Goal: Task Accomplishment & Management: Use online tool/utility

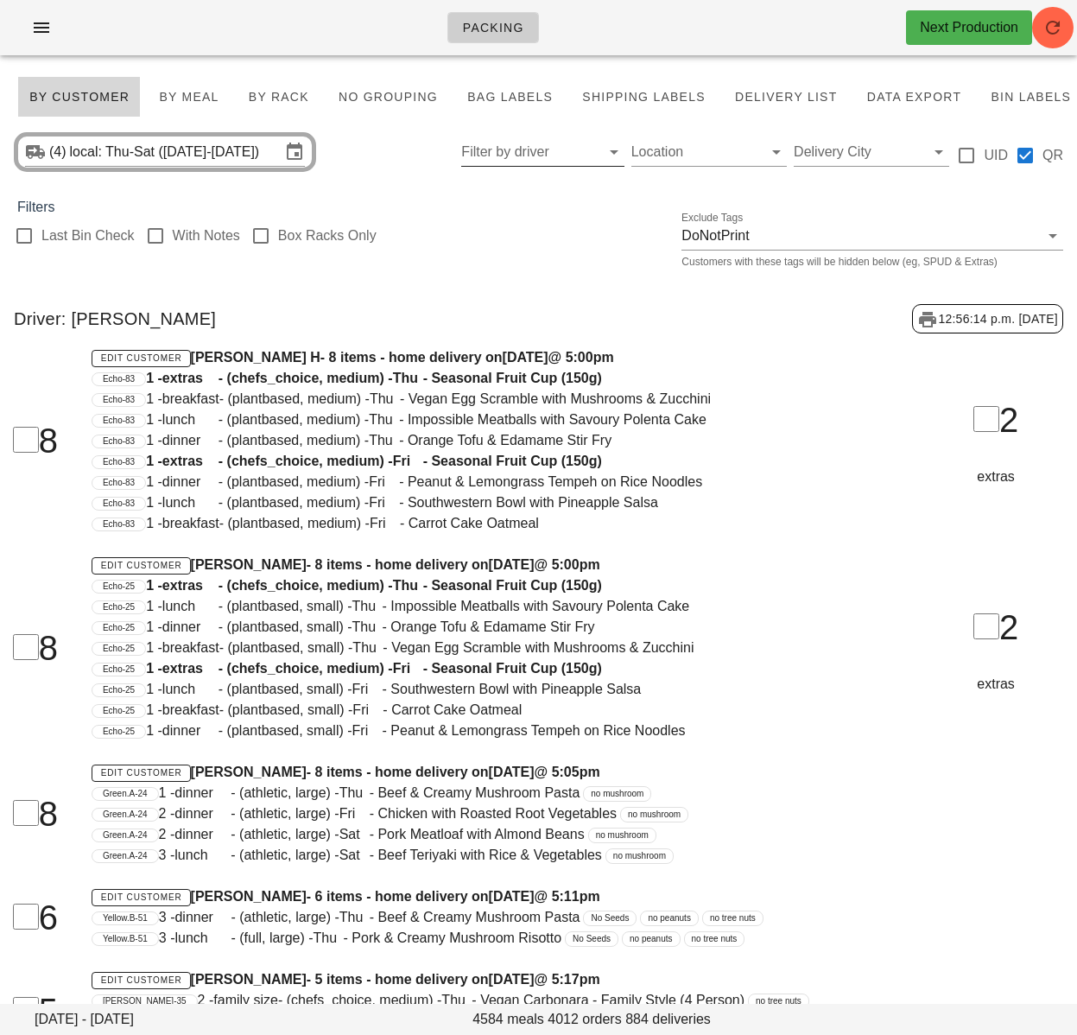
click at [521, 160] on input "Filter by driver" at bounding box center [528, 152] width 135 height 28
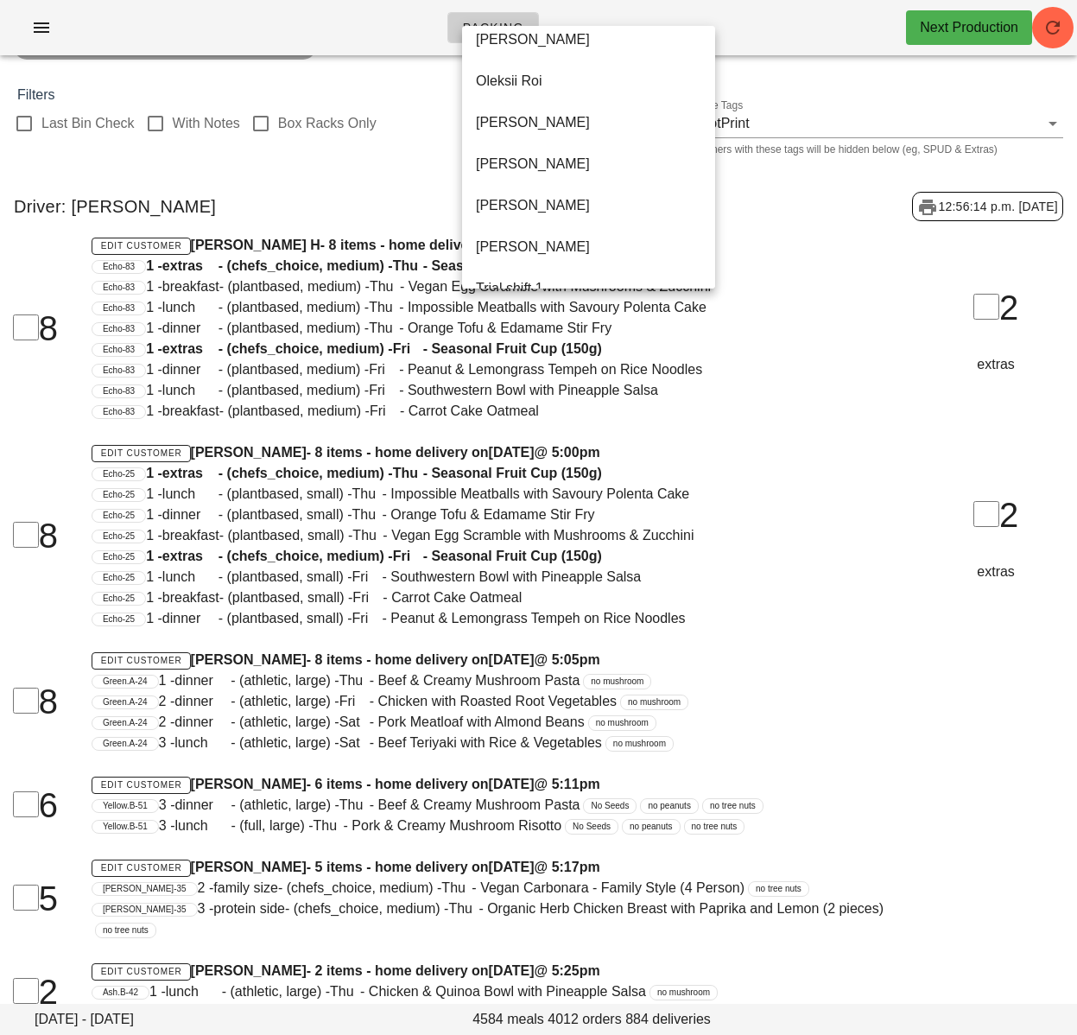
scroll to position [1120, 0]
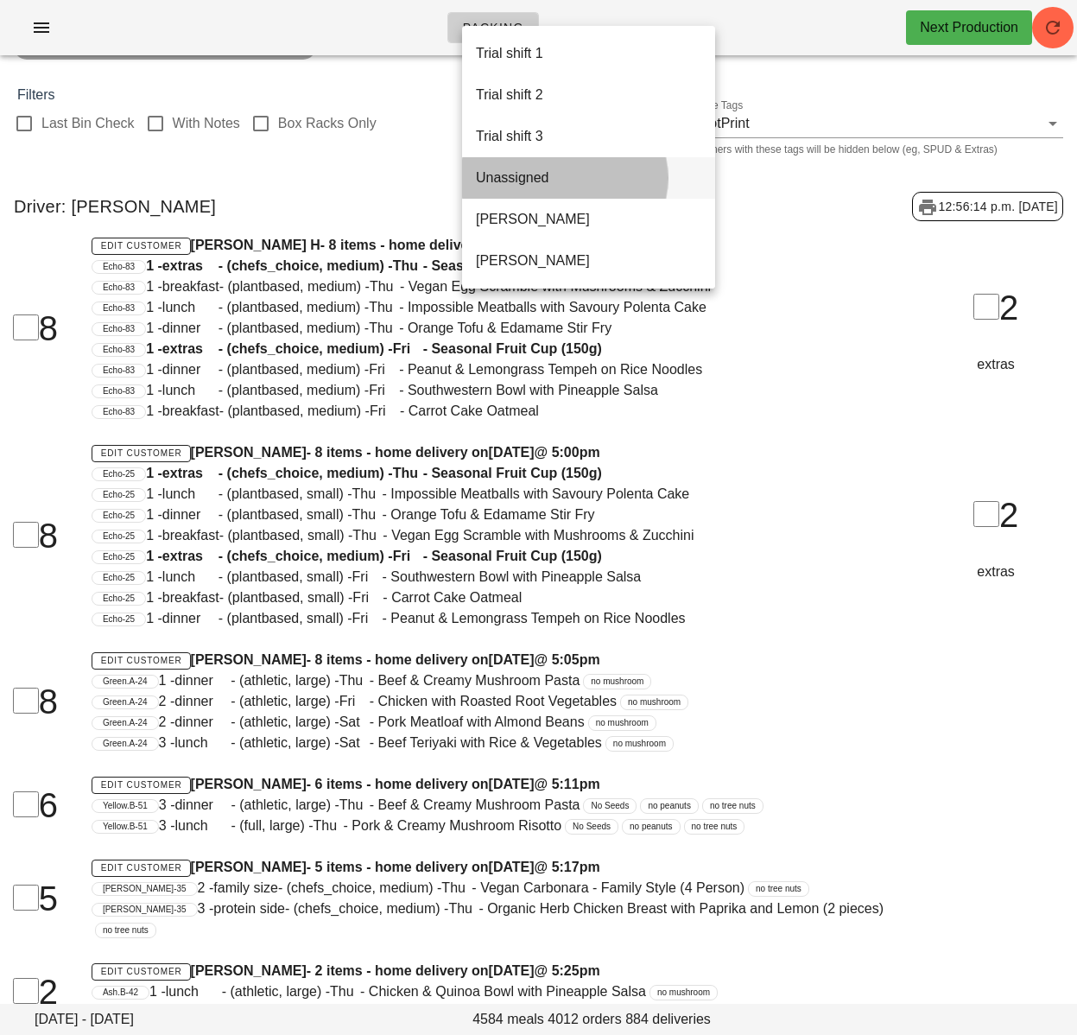
click at [521, 185] on div "Unassigned" at bounding box center [588, 177] width 225 height 16
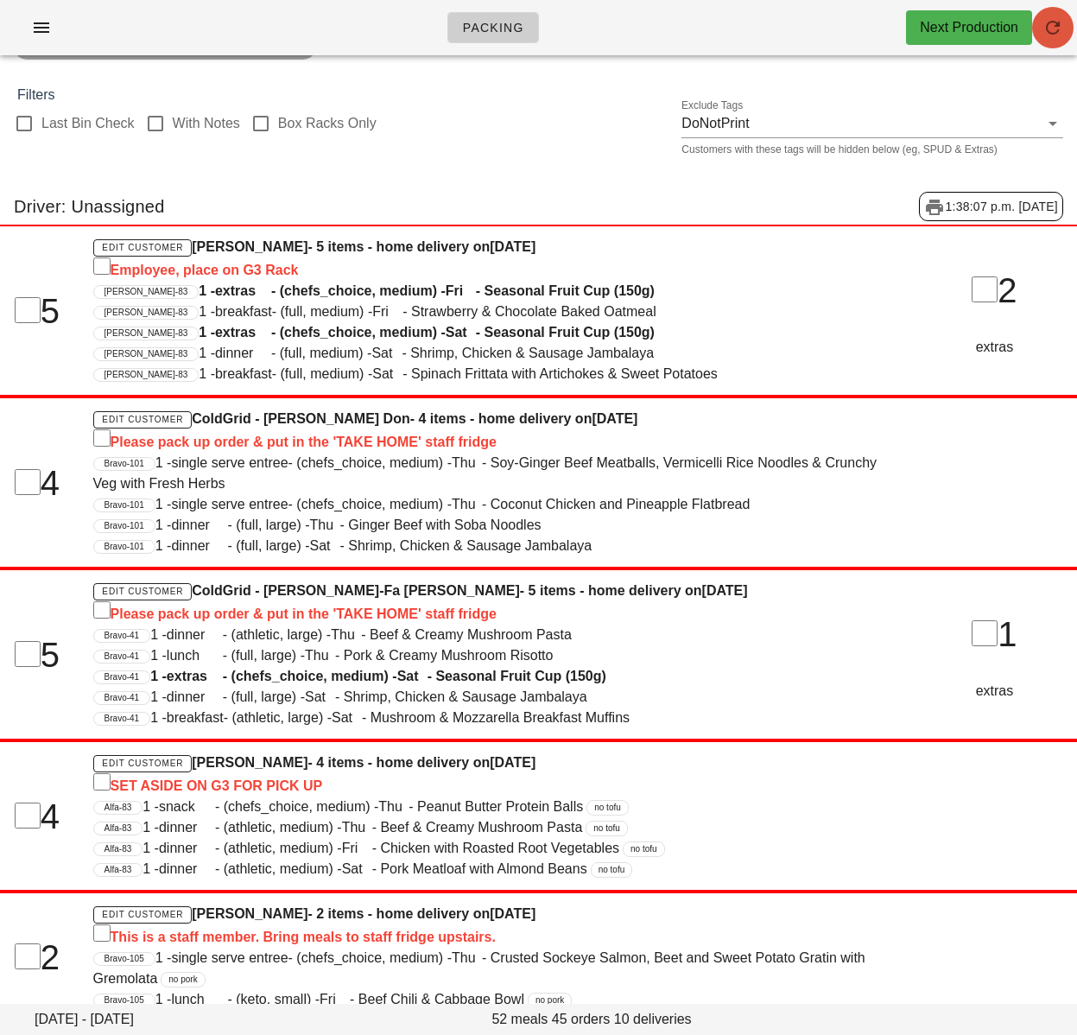
click at [1056, 35] on icon "button" at bounding box center [1053, 27] width 21 height 21
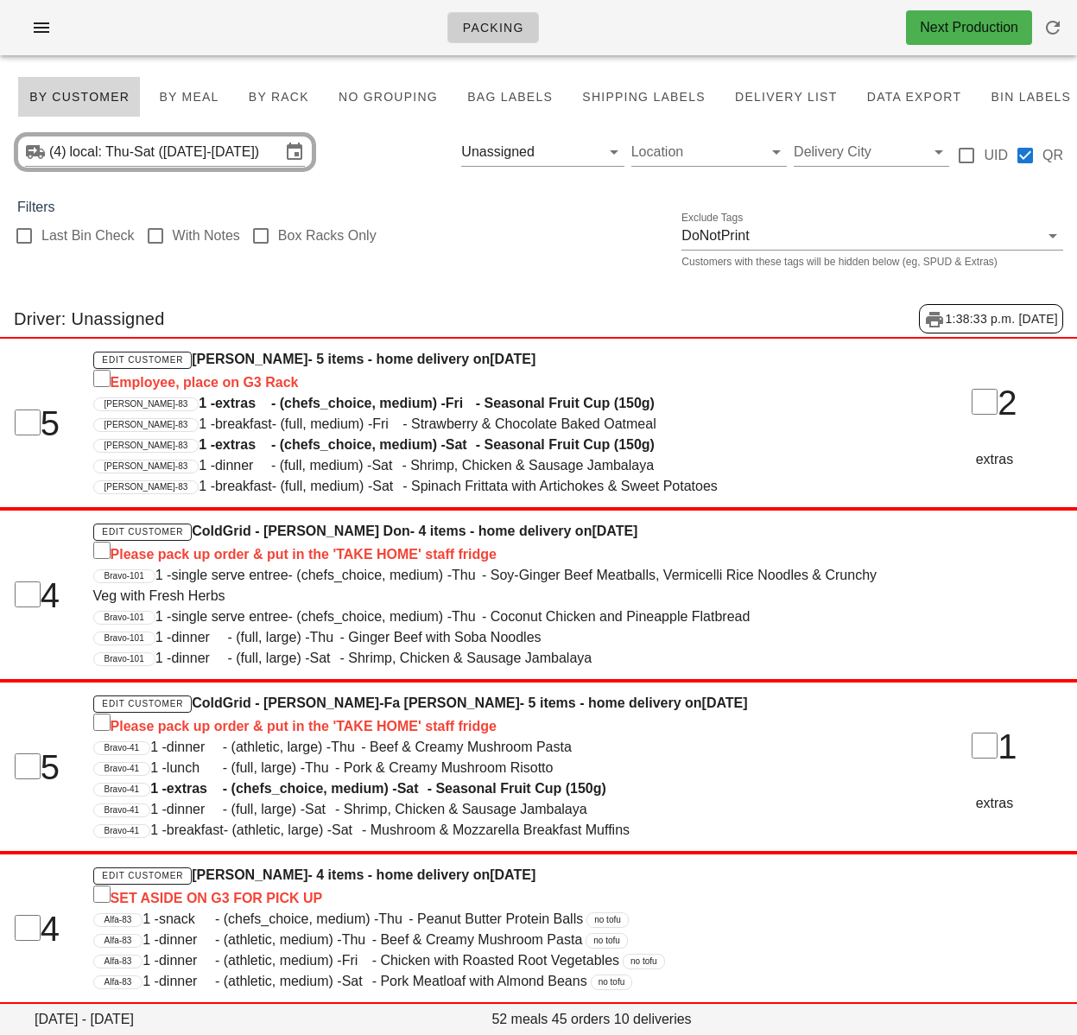
drag, startPoint x: 498, startPoint y: 679, endPoint x: 460, endPoint y: 673, distance: 37.6
click at [498, 681] on div "5 Edit Customer ColdGrid - Cheng-Fa Aaron Shen - 5 items - home delivery on Wed…" at bounding box center [539, 767] width 1098 height 172
click at [562, 157] on input "text" at bounding box center [557, 152] width 38 height 28
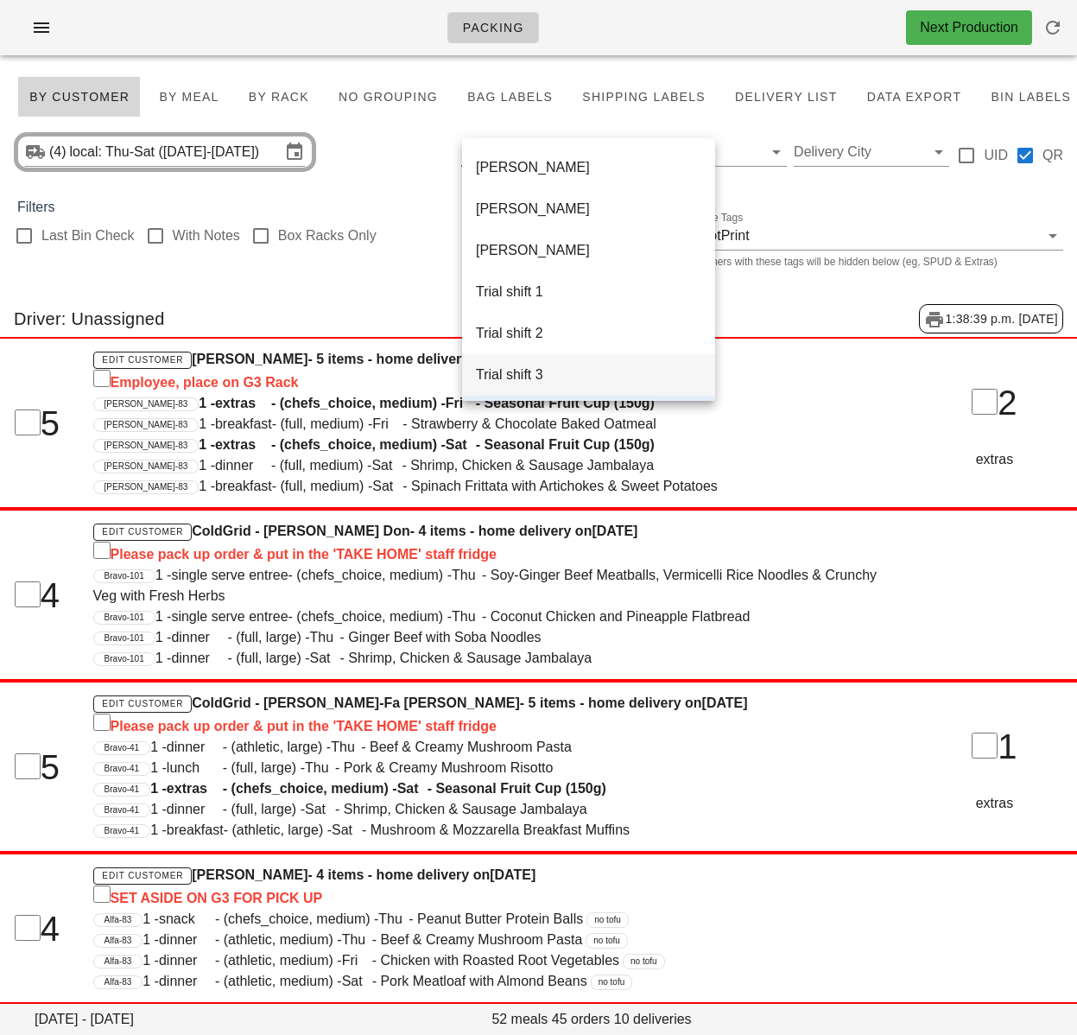
scroll to position [1120, 0]
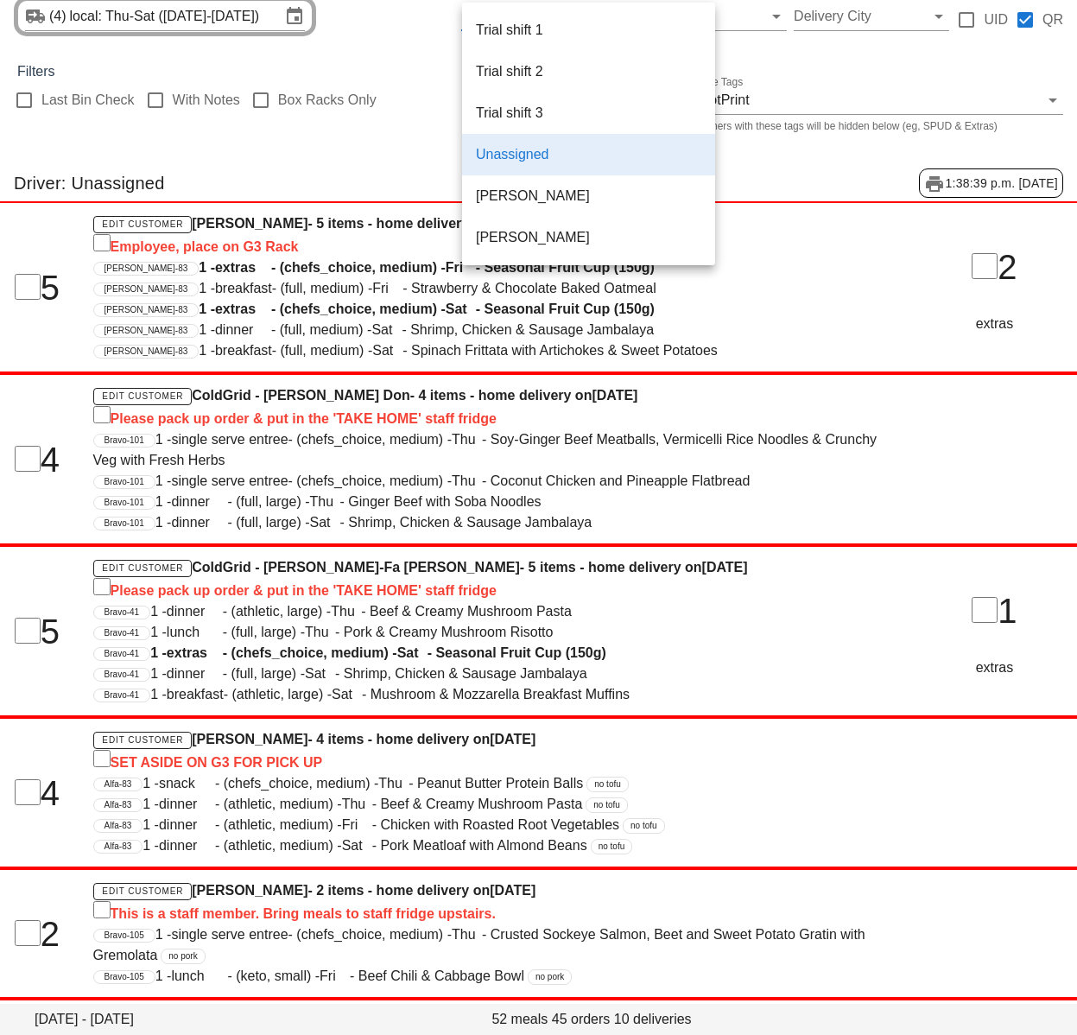
click at [335, 316] on span "1 - extras - (chefs_choice, medium) - Sat - Seasonal Fruit Cup (150g)" at bounding box center [427, 308] width 456 height 15
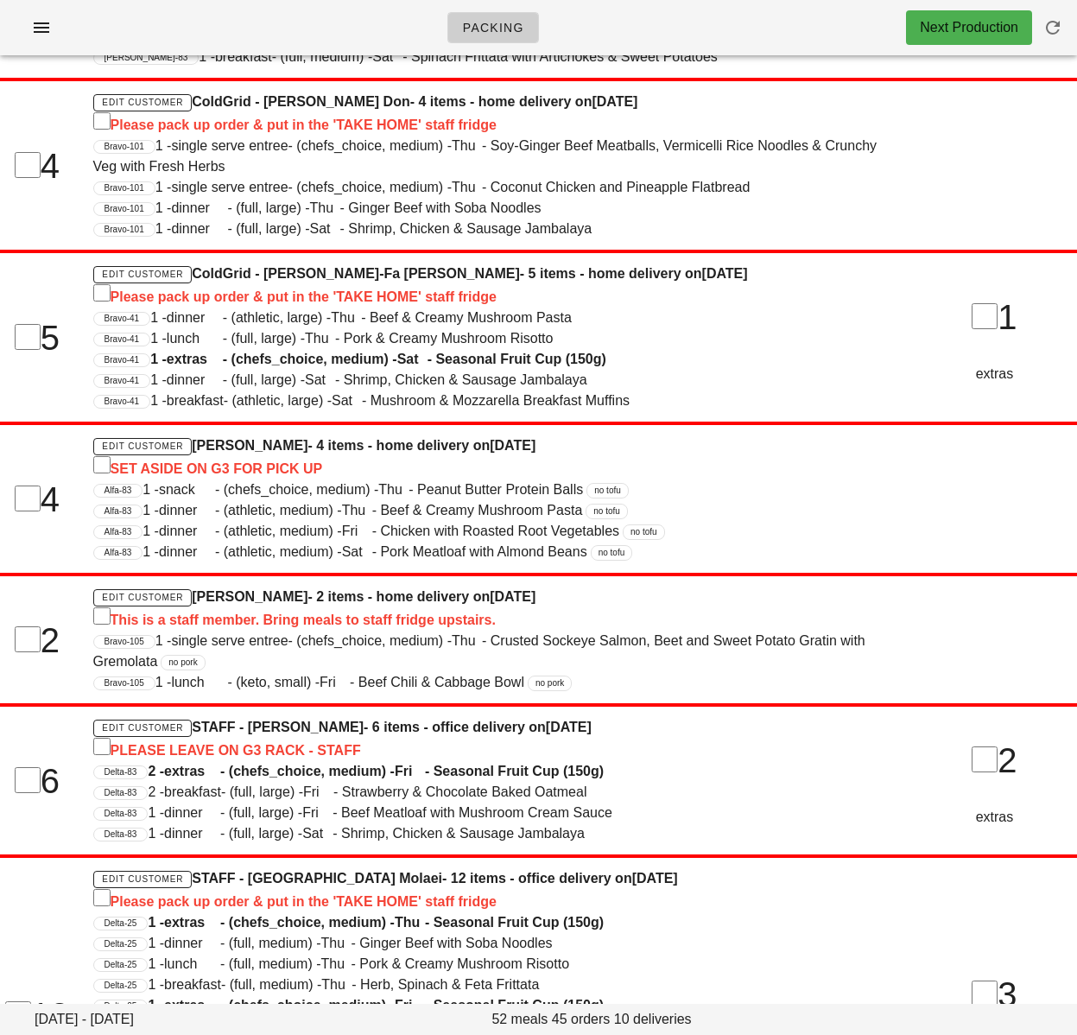
scroll to position [0, 0]
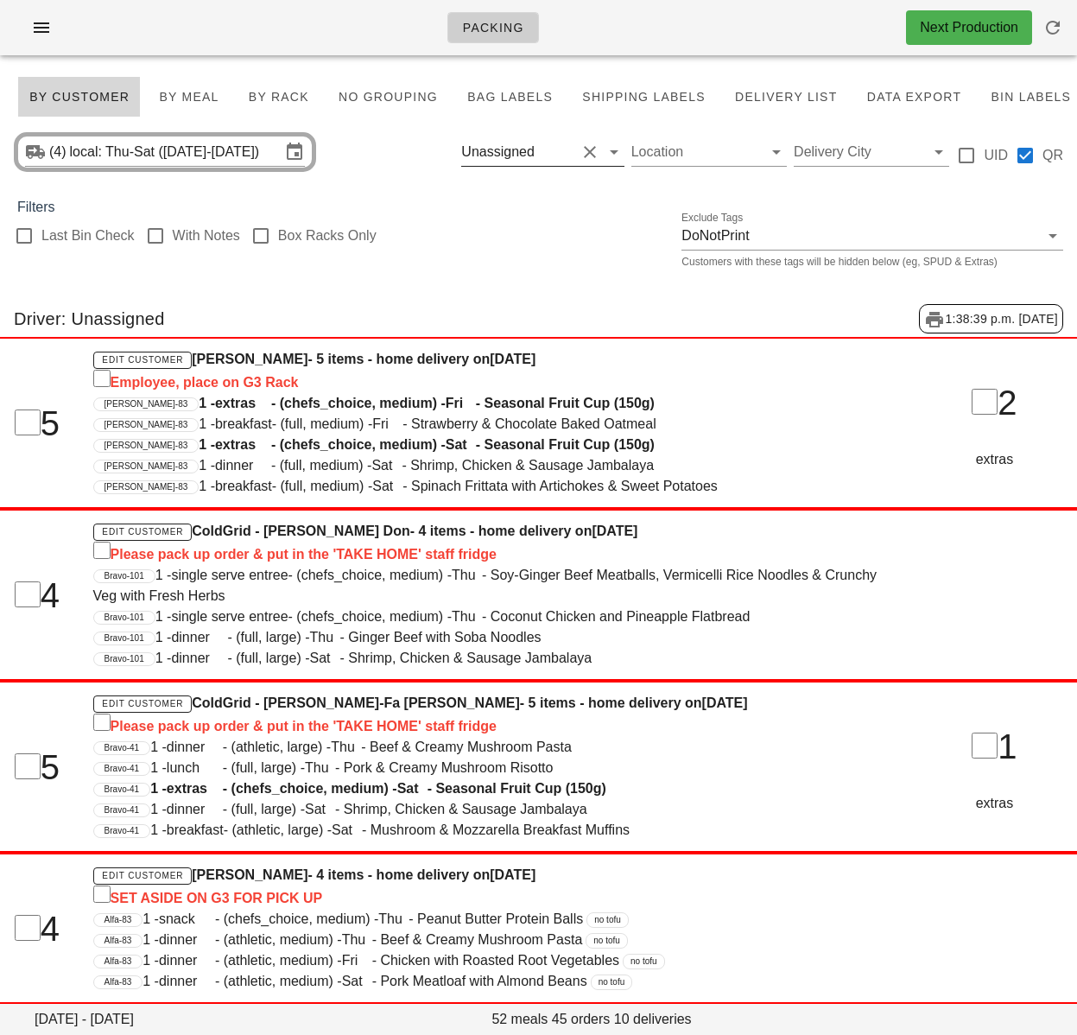
click at [589, 150] on button "Clear Filter by driver" at bounding box center [590, 152] width 21 height 21
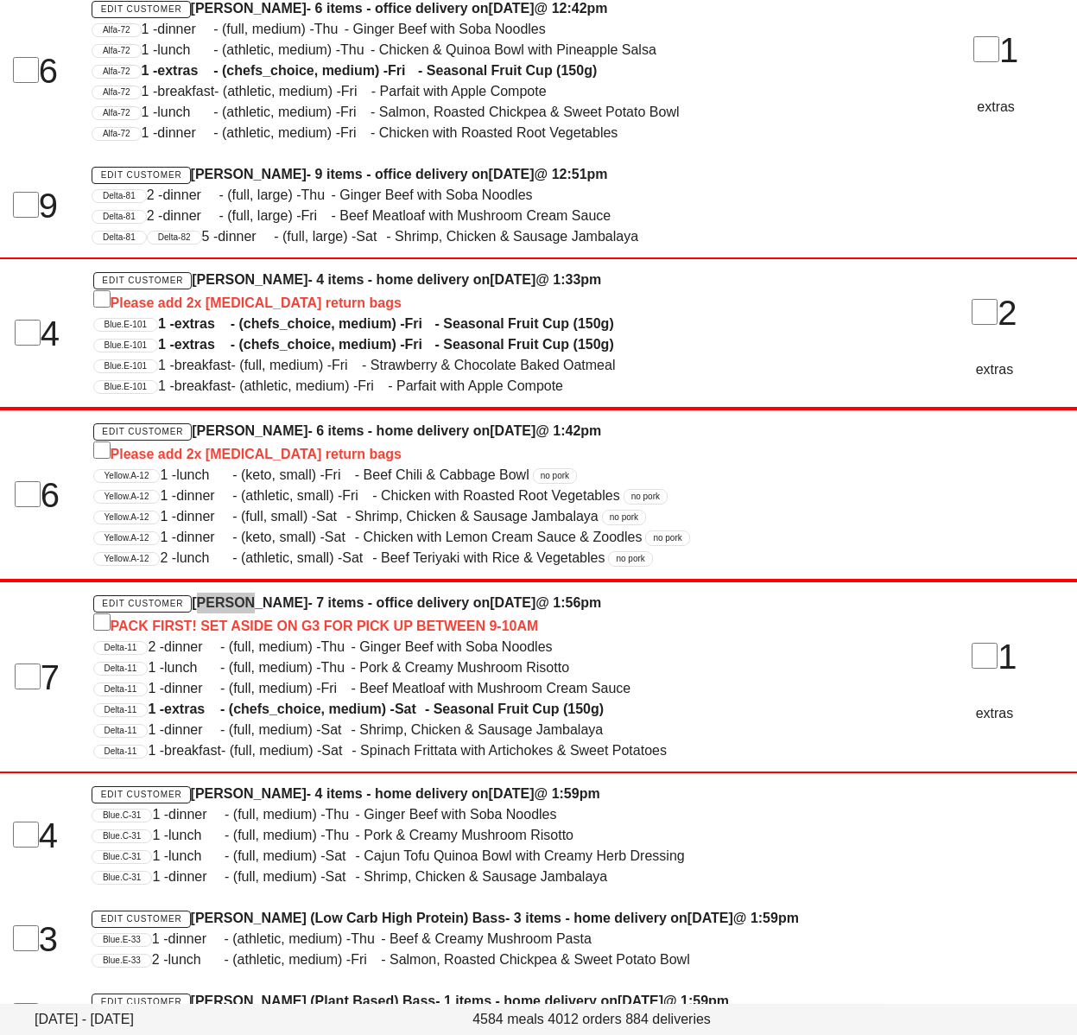
scroll to position [14227, 0]
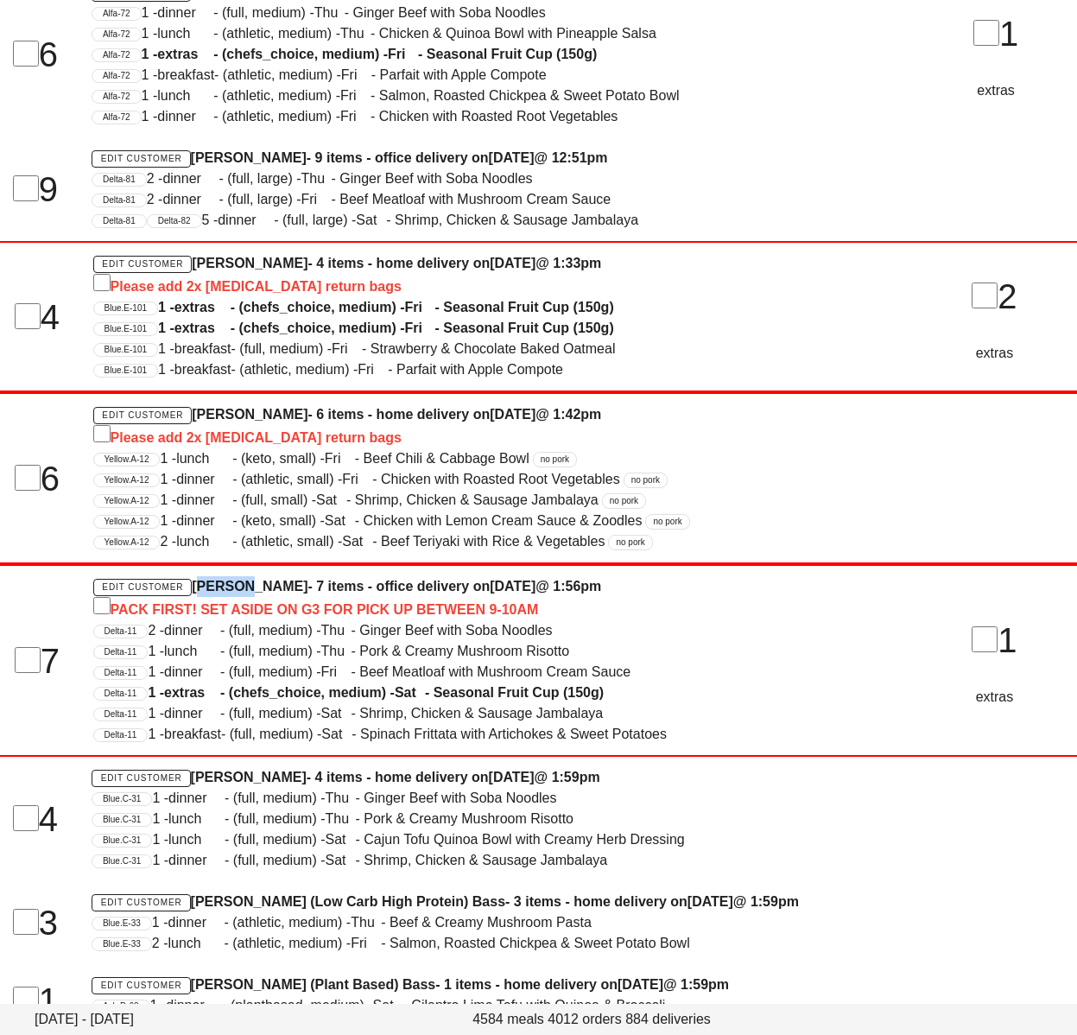
drag, startPoint x: 292, startPoint y: 615, endPoint x: 222, endPoint y: 606, distance: 70.5
click at [199, 616] on h4 "Edit Customer Marina Ribecca - 7 items - office delivery on Wednesday Sep 24 @ …" at bounding box center [493, 598] width 800 height 44
copy h4 "Marina Ribecca"
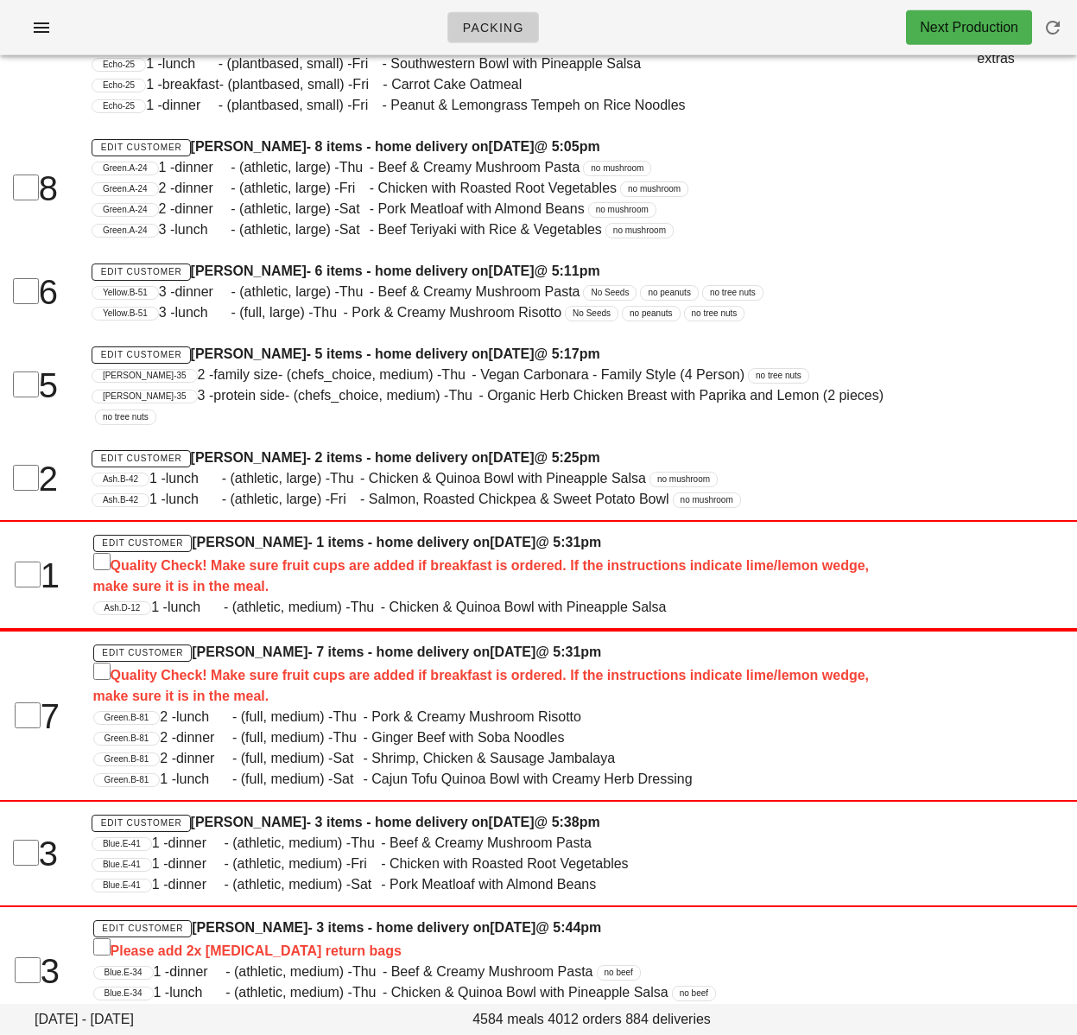
scroll to position [0, 0]
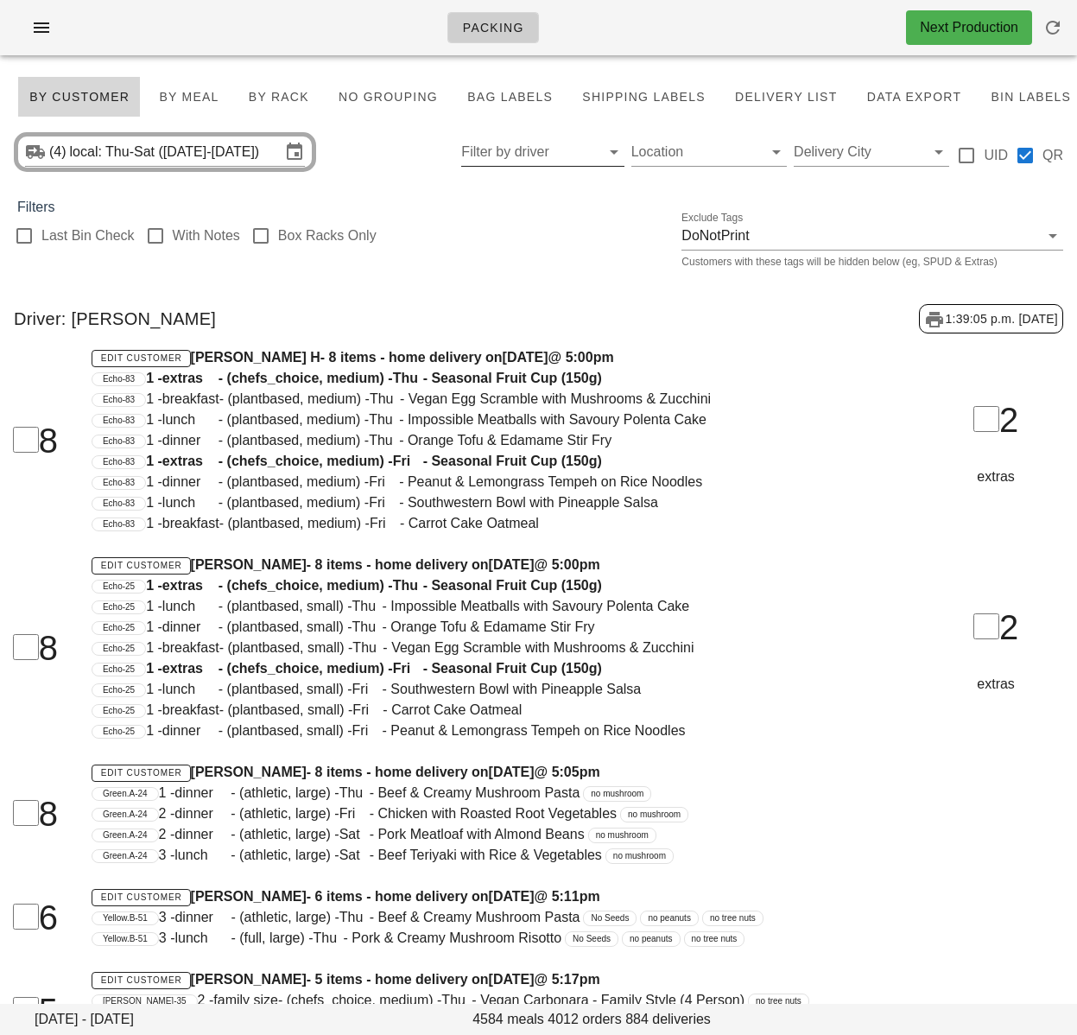
click at [518, 200] on div "Filters" at bounding box center [538, 207] width 1077 height 21
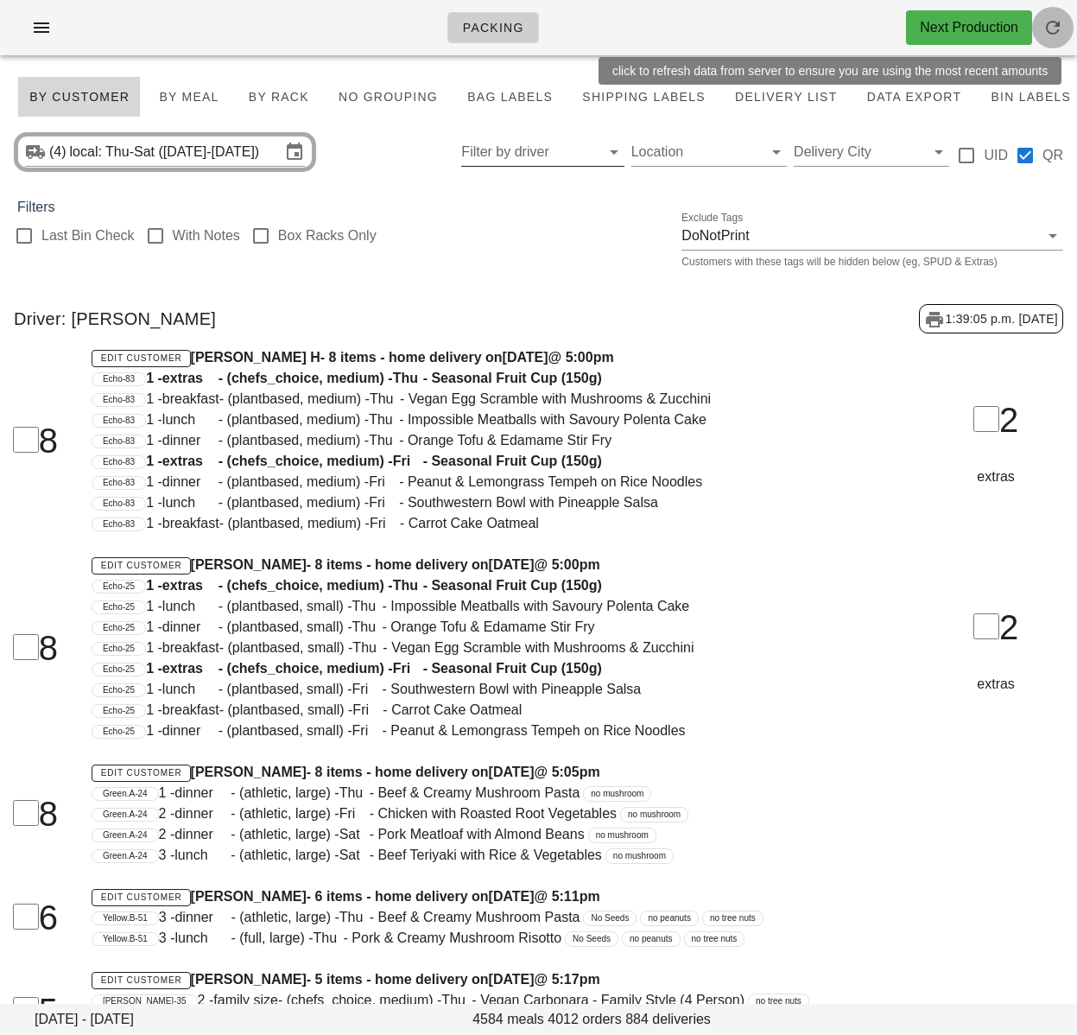
click at [1047, 26] on icon "button" at bounding box center [1053, 27] width 21 height 21
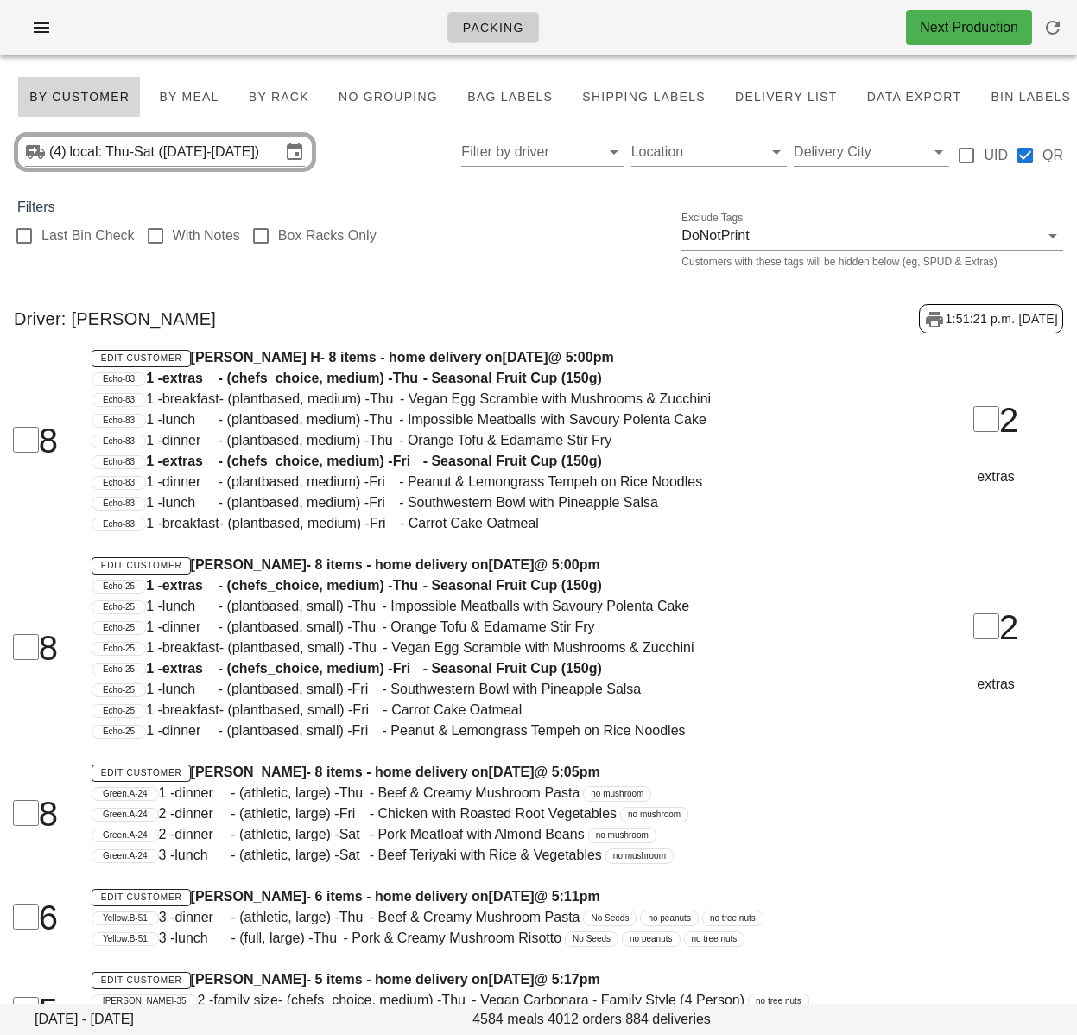
click at [558, 340] on div "Edit Customer Yury H - 8 items - home delivery on Wednesday Sep 24 @ 5:00pm Ech…" at bounding box center [492, 440] width 823 height 207
click at [498, 332] on div "Driver: Aaron Shen 1:51:21 p.m. 2025-09-23" at bounding box center [538, 318] width 1077 height 57
drag, startPoint x: 285, startPoint y: 98, endPoint x: 302, endPoint y: 172, distance: 75.4
click at [285, 98] on span "By Rack" at bounding box center [278, 97] width 61 height 14
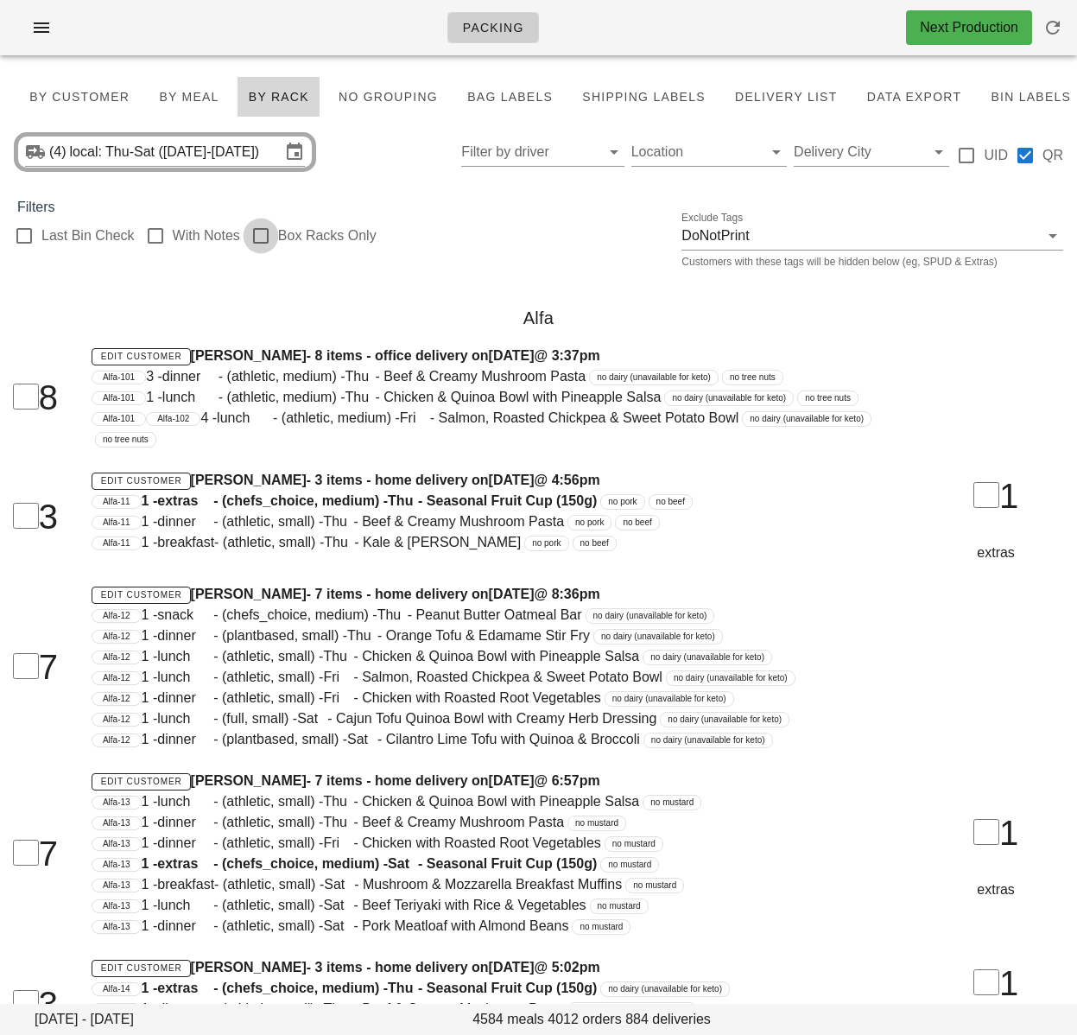
click at [260, 241] on div at bounding box center [260, 235] width 29 height 29
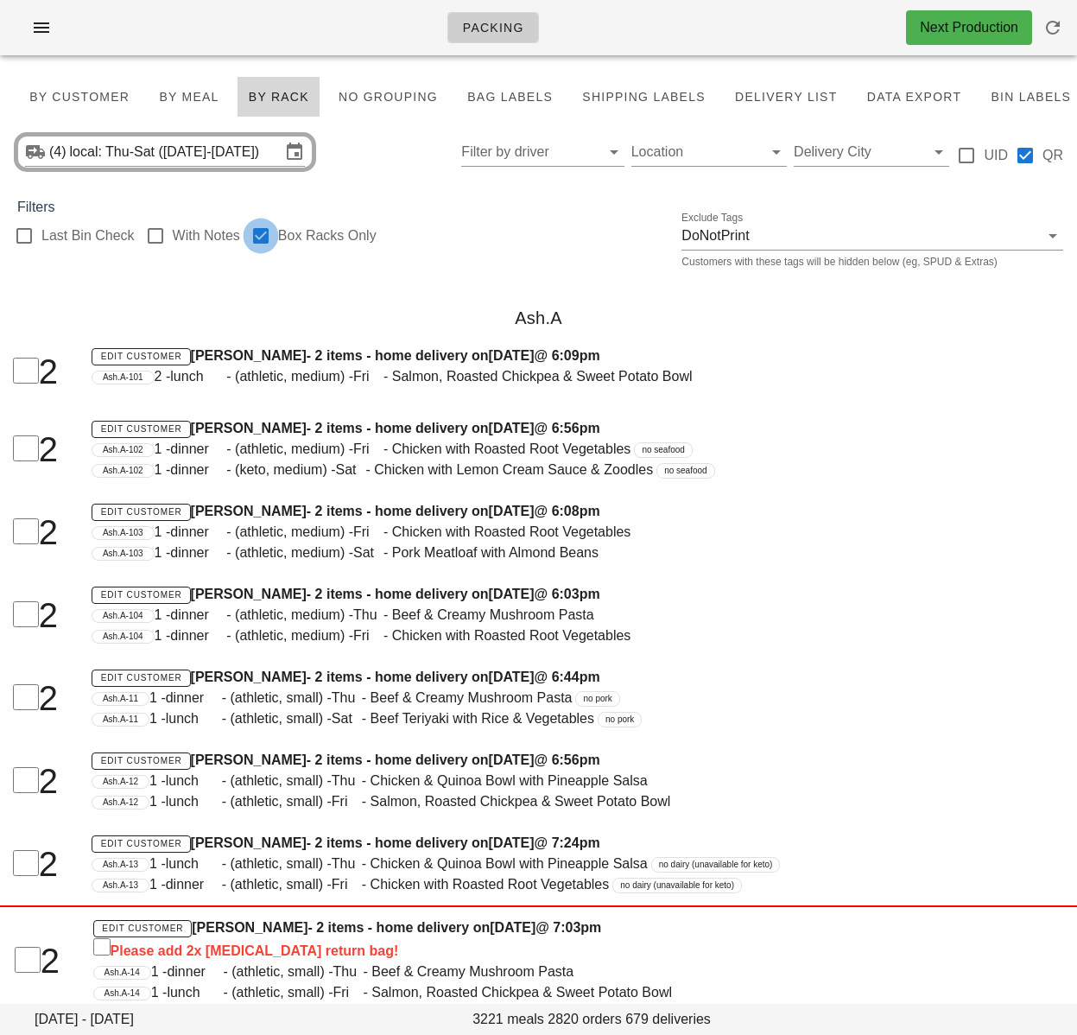
checkbox input "true"
click at [530, 310] on div "Ash.A" at bounding box center [538, 317] width 1077 height 55
click at [397, 323] on div "Ash.A" at bounding box center [538, 317] width 1077 height 55
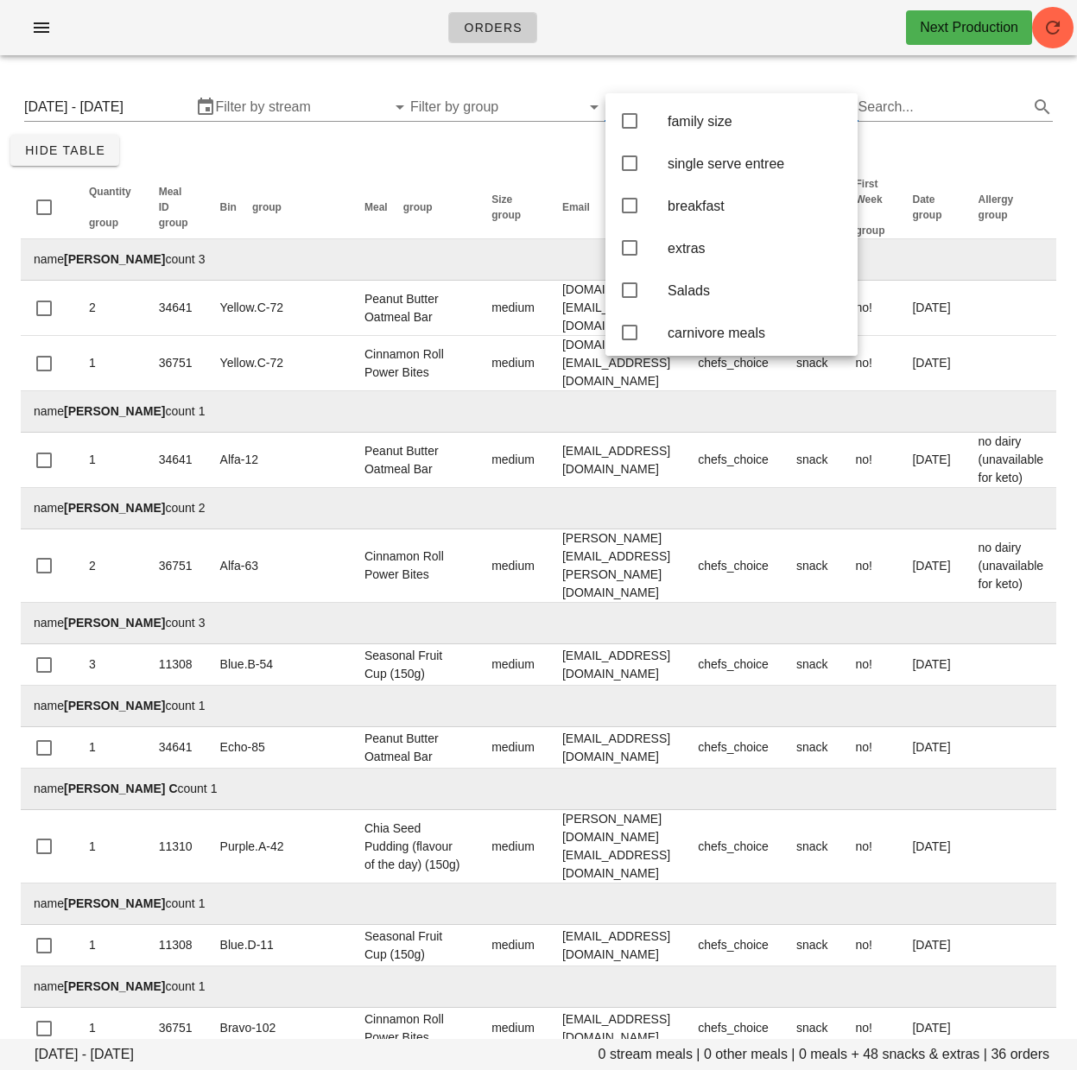
drag, startPoint x: 625, startPoint y: 124, endPoint x: 644, endPoint y: 330, distance: 206.6
click at [625, 124] on icon at bounding box center [629, 121] width 21 height 21
click at [629, 332] on icon at bounding box center [629, 332] width 21 height 21
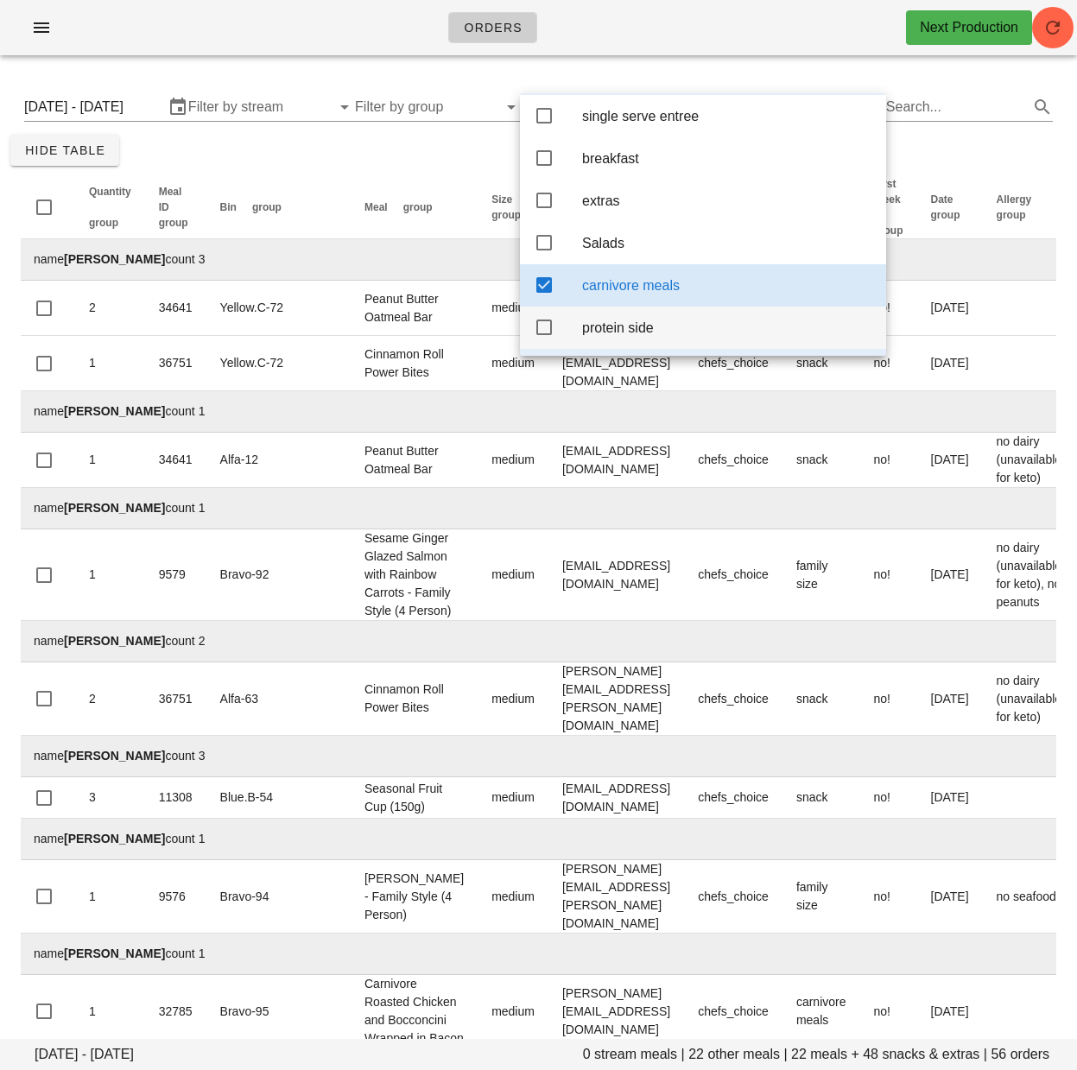
scroll to position [55, 0]
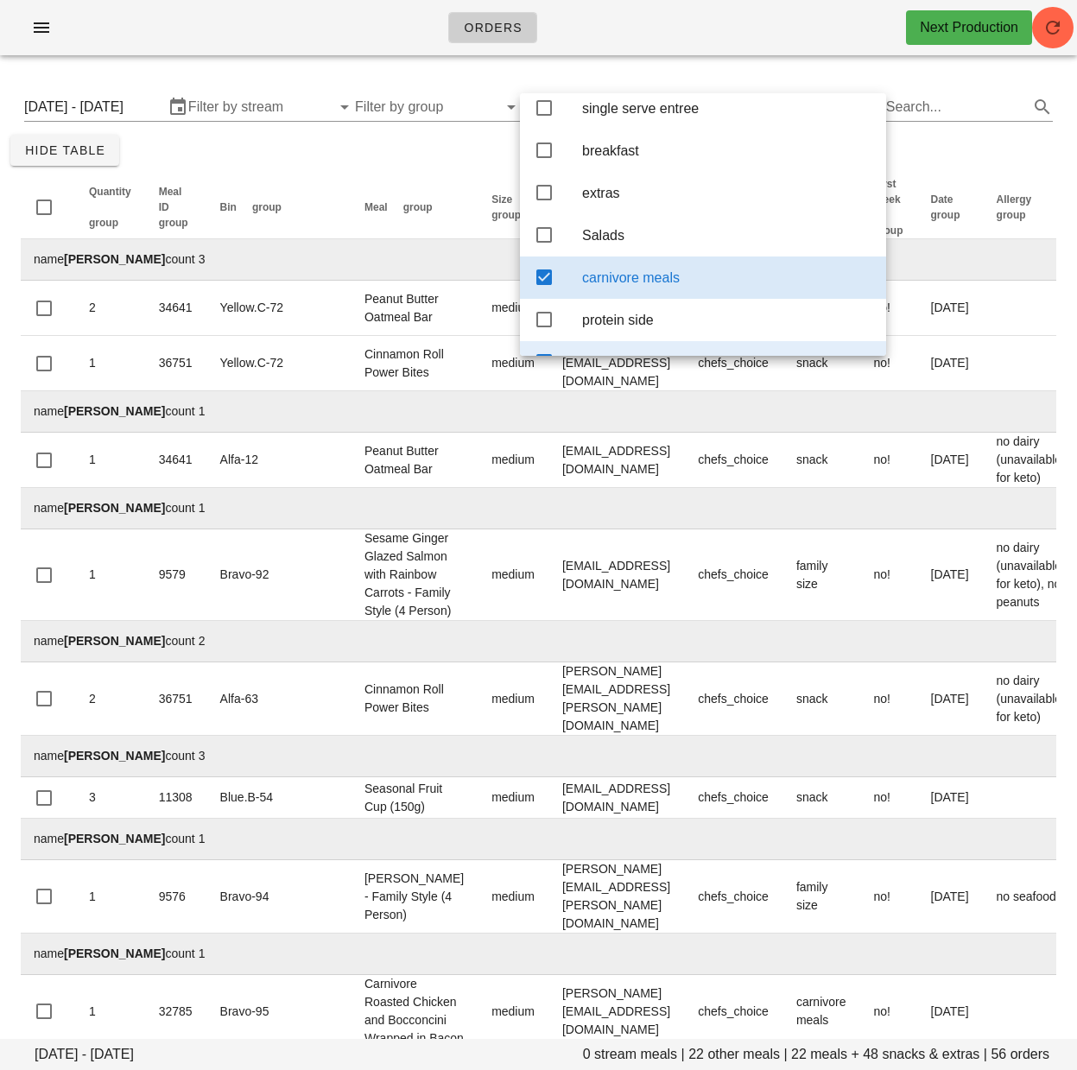
click at [542, 288] on icon at bounding box center [544, 277] width 21 height 21
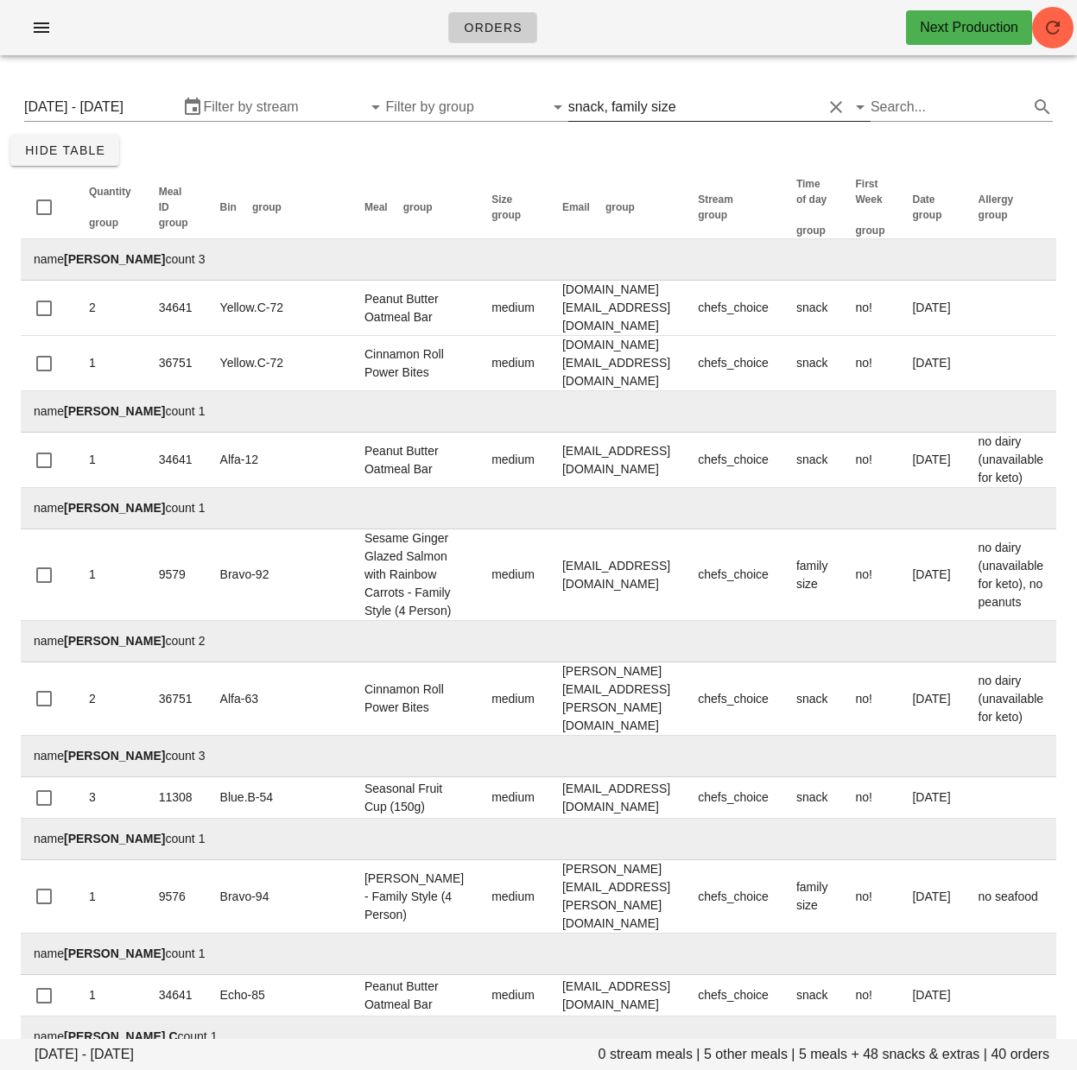
click at [649, 108] on div "family size" at bounding box center [644, 107] width 65 height 16
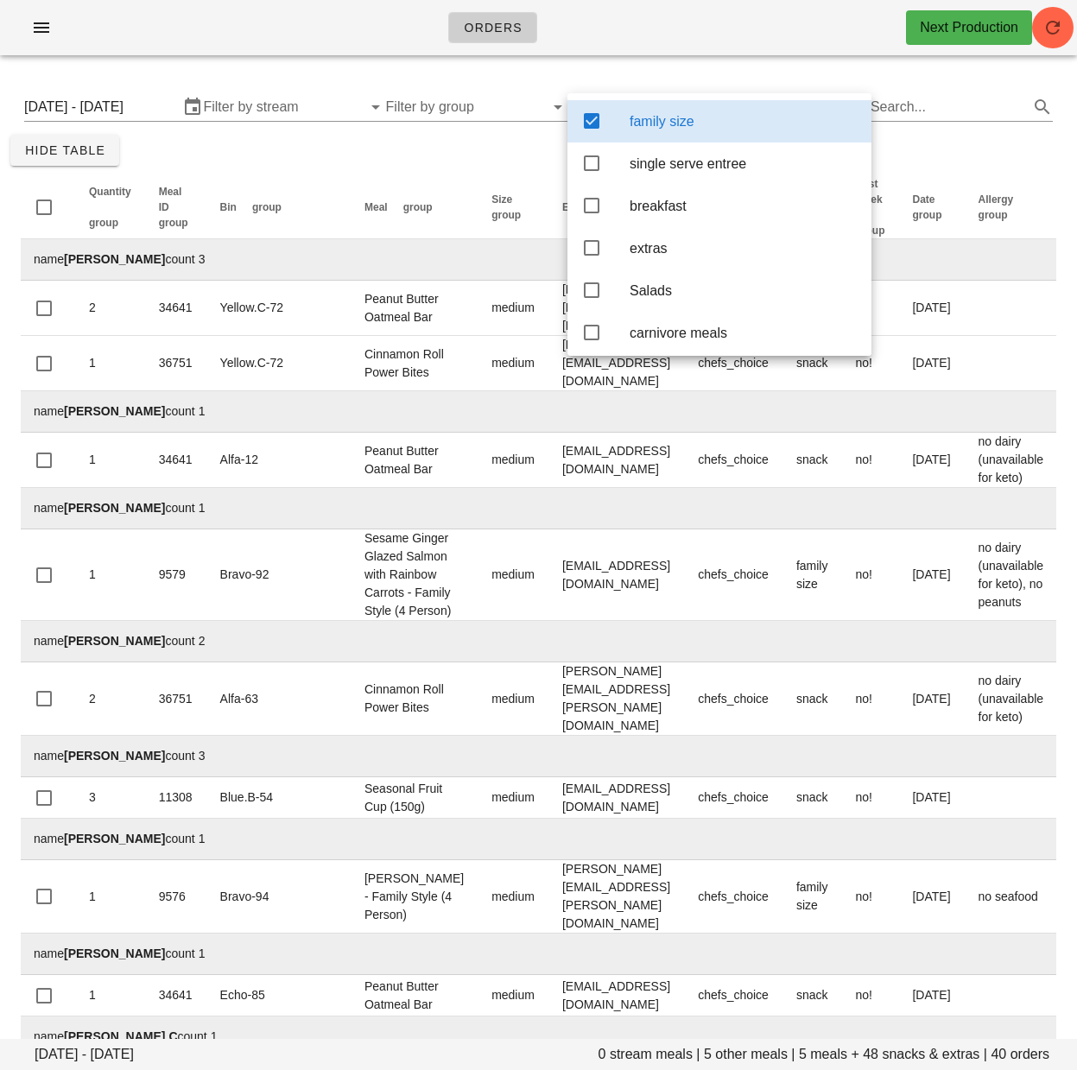
scroll to position [236, 0]
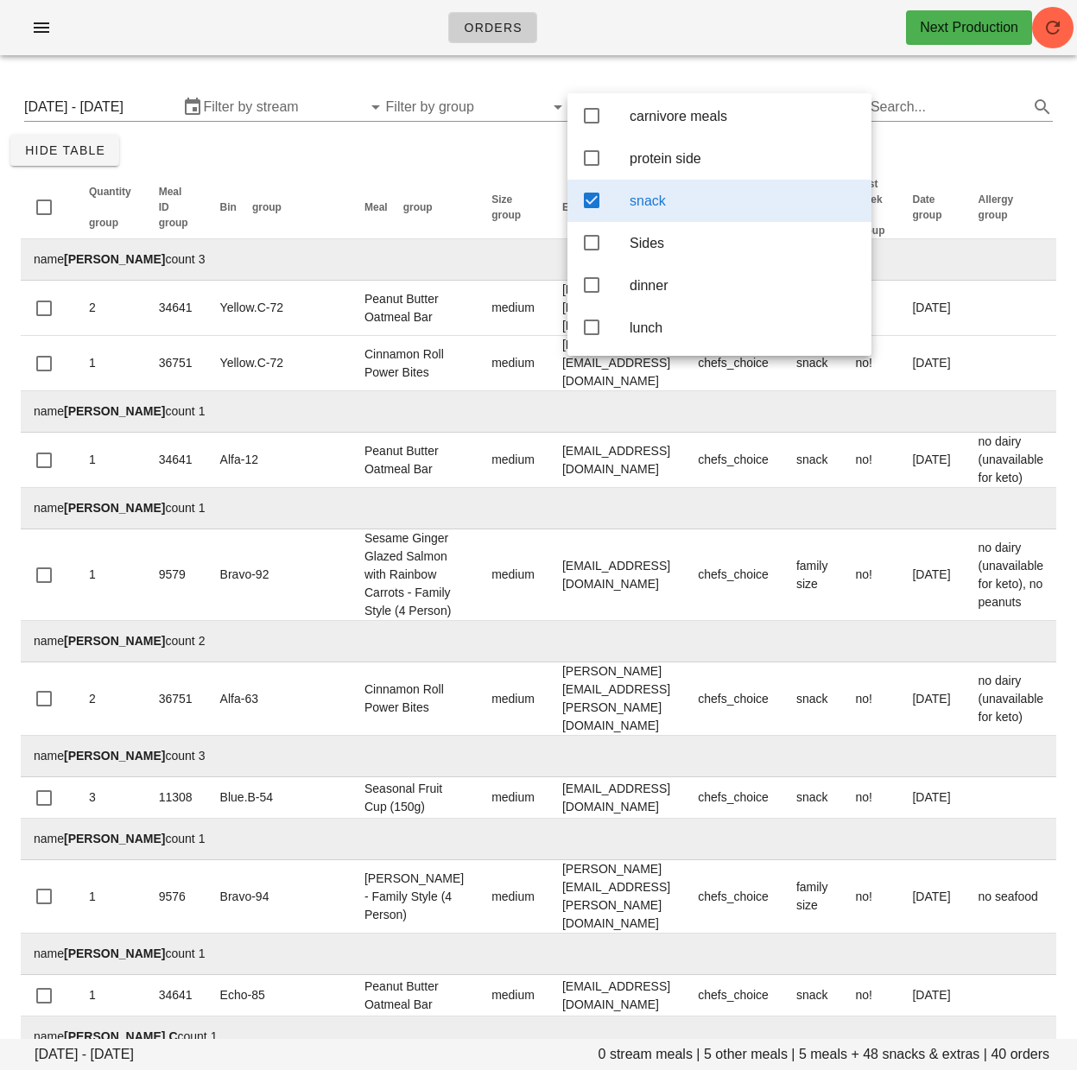
click at [593, 192] on icon at bounding box center [591, 200] width 21 height 21
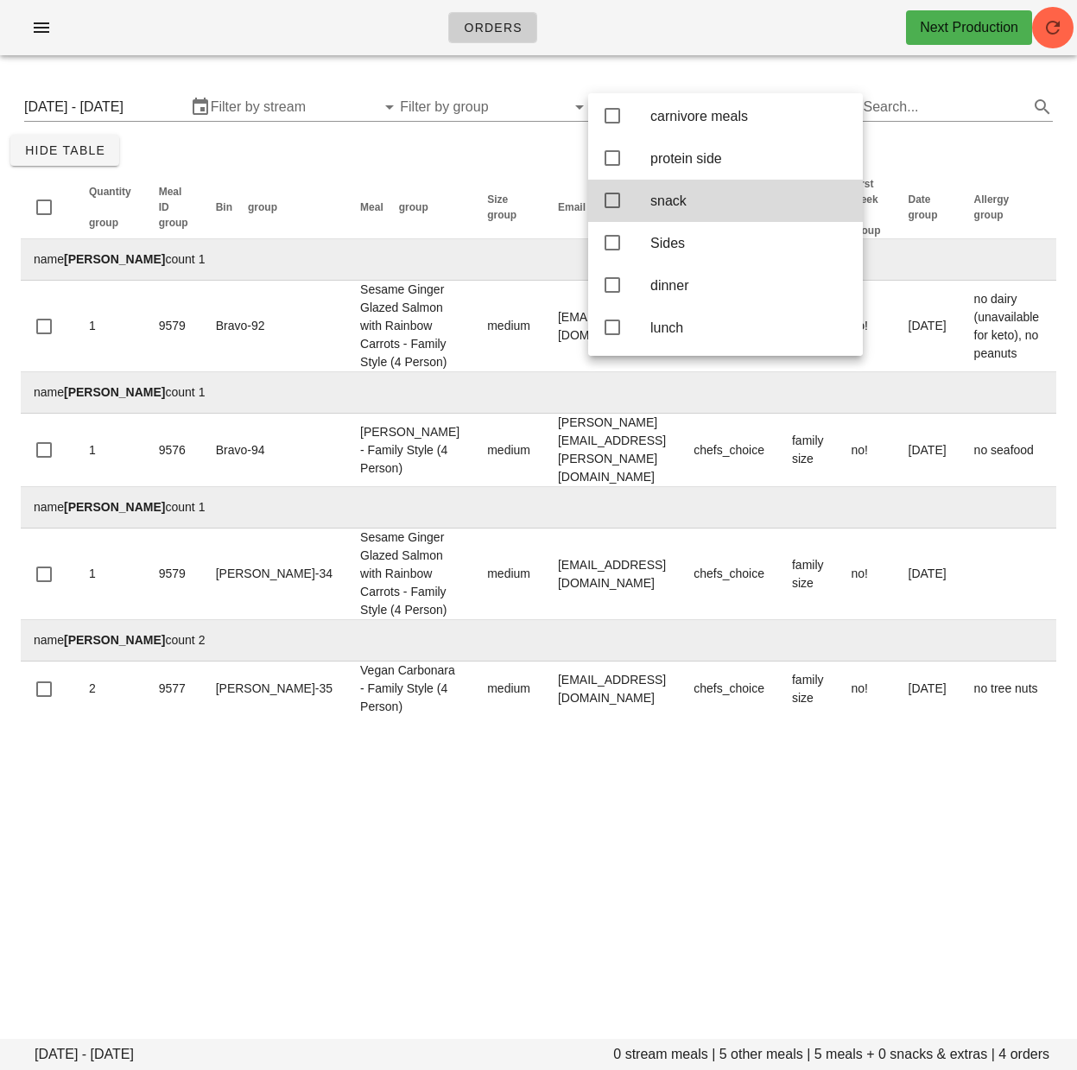
click at [1013, 155] on div "Thursday September 25 - Saturday September 27 0 stream meals | 5 other meals | …" at bounding box center [538, 403] width 1077 height 668
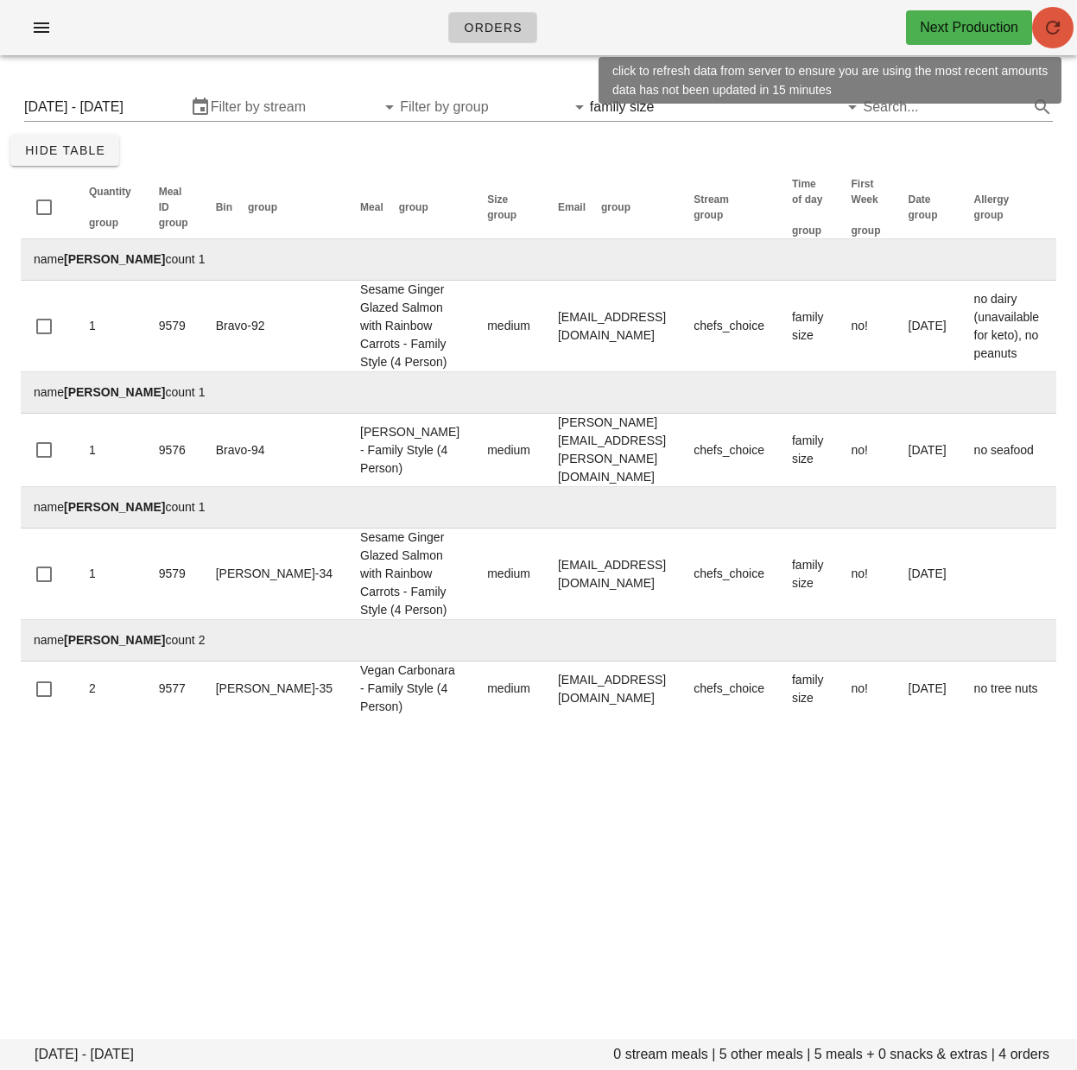
click at [1055, 29] on icon "button" at bounding box center [1053, 27] width 21 height 21
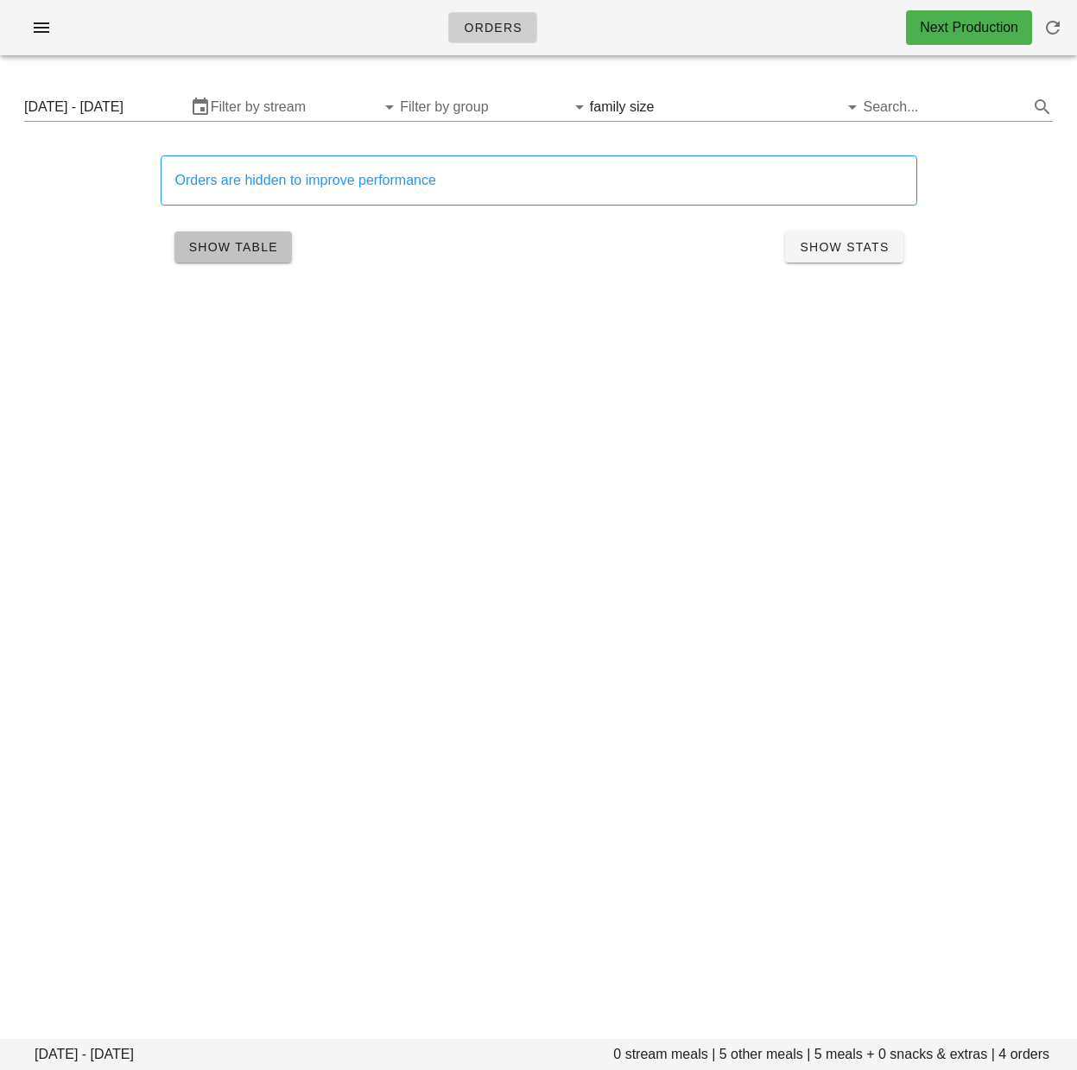
click at [198, 251] on span "Show Table" at bounding box center [233, 247] width 90 height 14
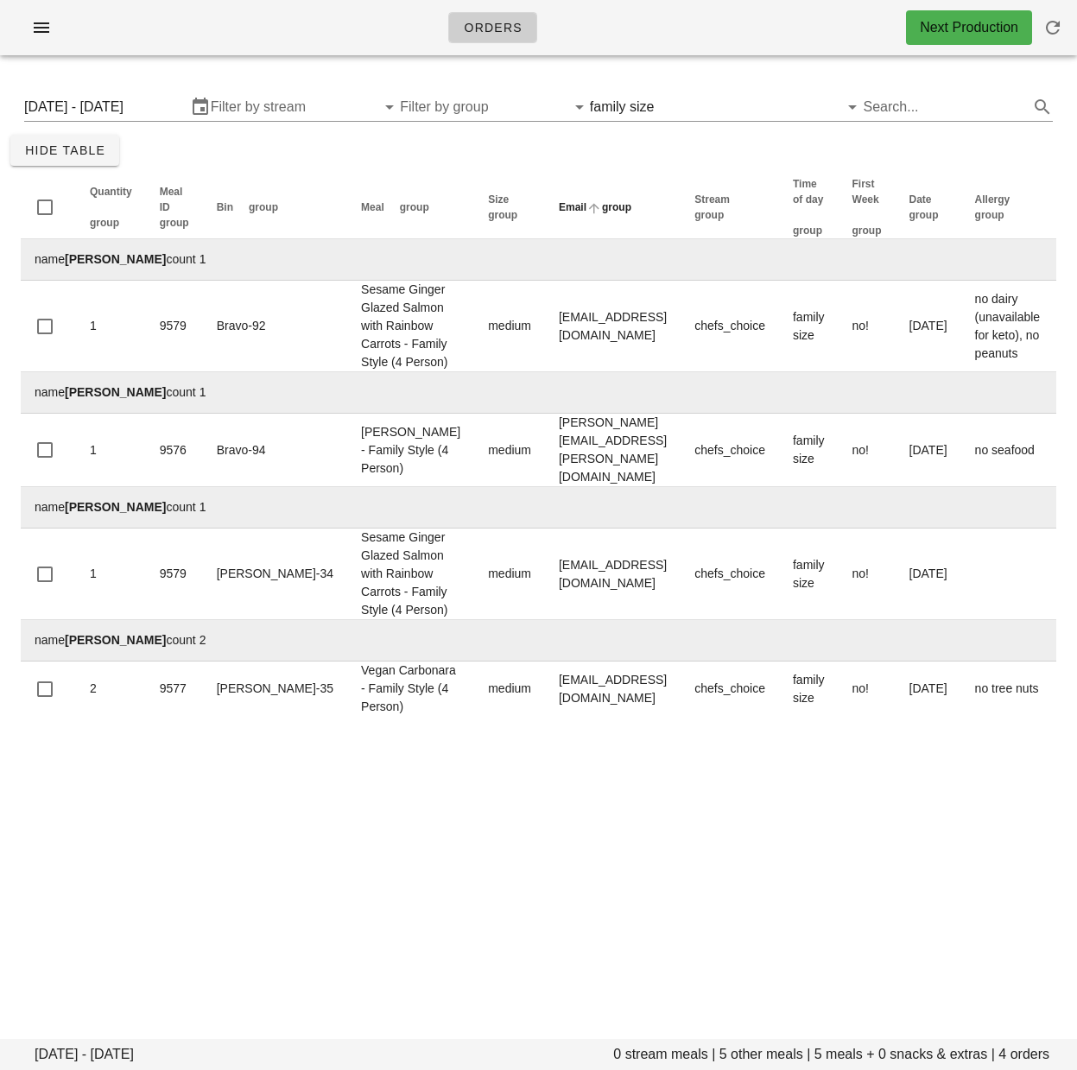
click at [545, 181] on th "Email group" at bounding box center [613, 207] width 136 height 63
